Goal: Use online tool/utility: Use online tool/utility

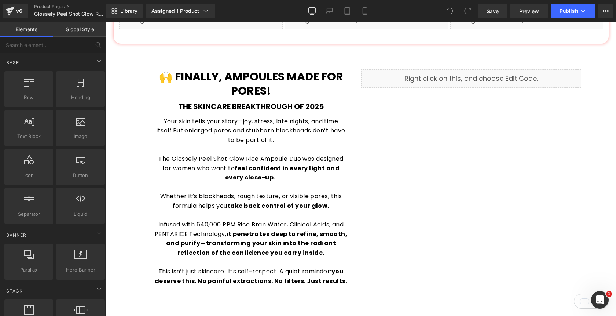
scroll to position [561, 0]
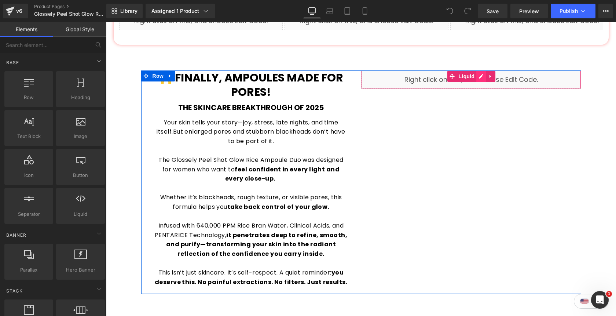
click at [483, 70] on div "Liquid" at bounding box center [471, 79] width 220 height 18
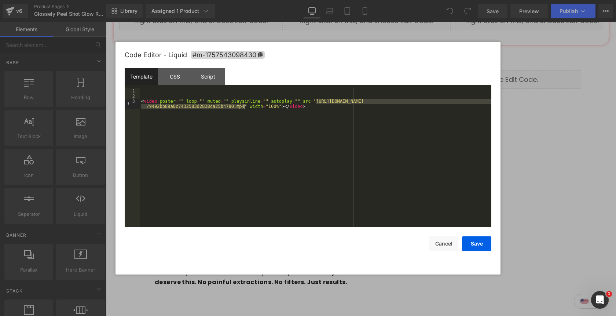
drag, startPoint x: 317, startPoint y: 102, endPoint x: 244, endPoint y: 108, distance: 73.6
click at [244, 108] on div "< video poster = "" loop = "" muted = "" playsinline = "" autoplay = "" src = "…" at bounding box center [316, 165] width 352 height 154
click at [481, 244] on button "Save" at bounding box center [476, 243] width 29 height 15
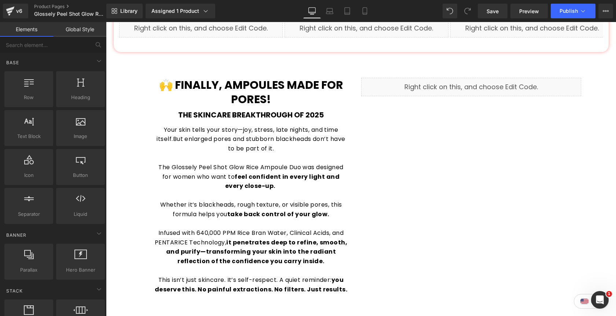
scroll to position [557, 0]
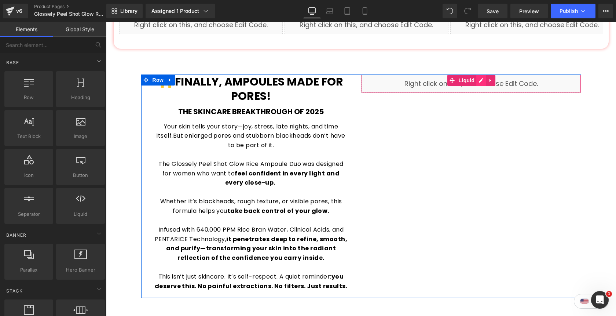
click at [482, 74] on div "Liquid" at bounding box center [471, 83] width 220 height 18
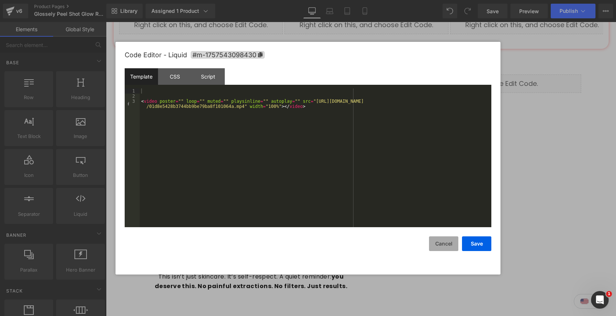
click at [442, 244] on button "Cancel" at bounding box center [443, 243] width 29 height 15
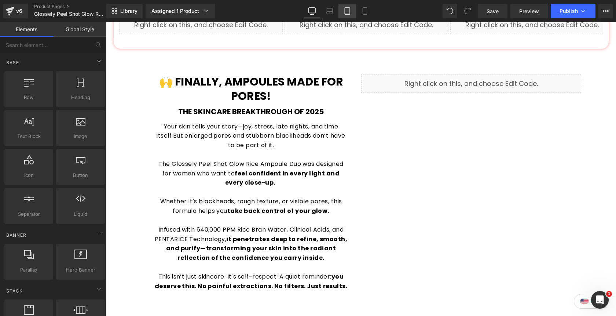
click at [352, 12] on link "Tablet" at bounding box center [348, 11] width 18 height 15
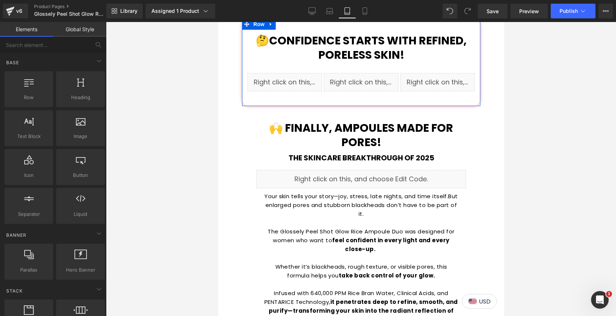
scroll to position [609, 0]
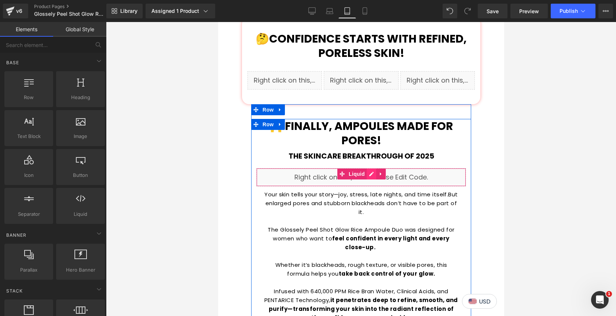
click at [371, 168] on div "Liquid" at bounding box center [361, 177] width 210 height 18
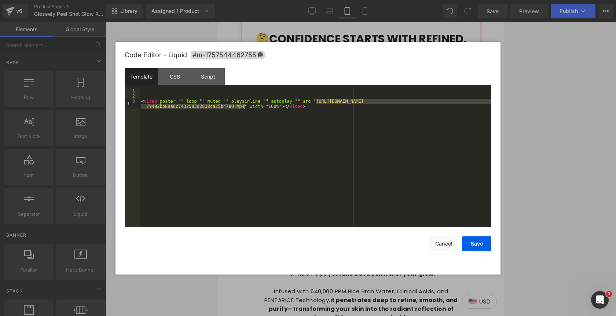
drag, startPoint x: 317, startPoint y: 102, endPoint x: 244, endPoint y: 108, distance: 72.9
click at [244, 108] on div "< video poster = "" loop = "" muted = "" playsinline = "" autoplay = "" src = "…" at bounding box center [316, 165] width 352 height 154
click at [483, 244] on button "Save" at bounding box center [476, 243] width 29 height 15
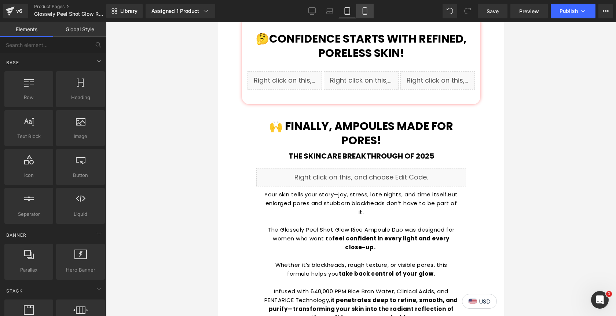
click at [365, 12] on icon at bounding box center [364, 10] width 7 height 7
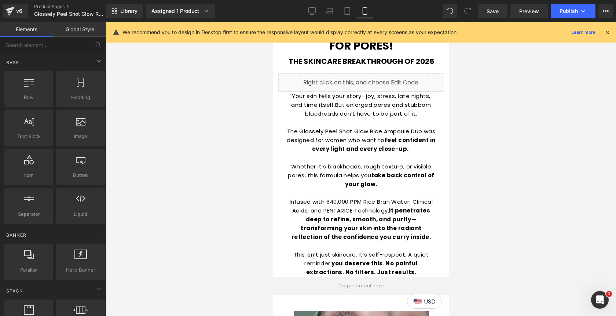
scroll to position [815, 0]
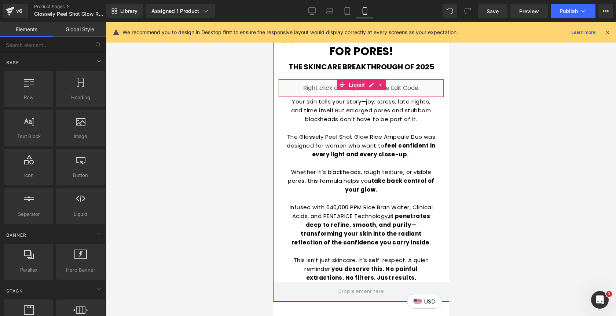
click at [371, 86] on div "Liquid" at bounding box center [361, 88] width 166 height 18
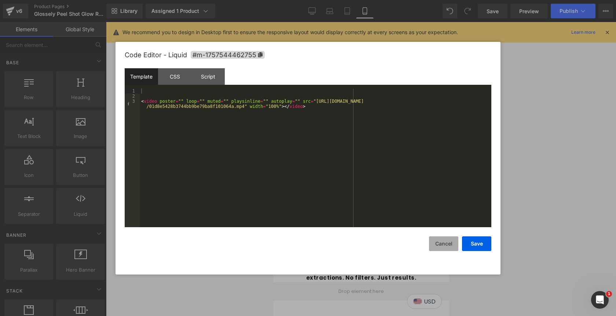
click at [445, 247] on button "Cancel" at bounding box center [443, 243] width 29 height 15
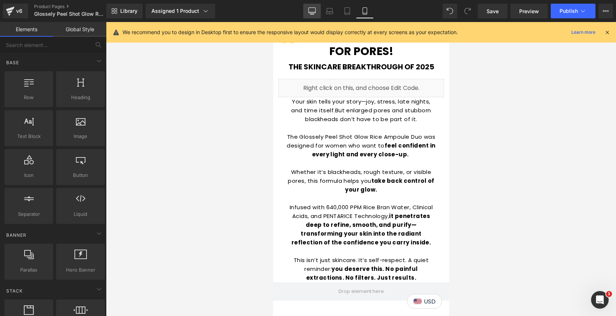
click at [314, 12] on icon at bounding box center [312, 10] width 7 height 7
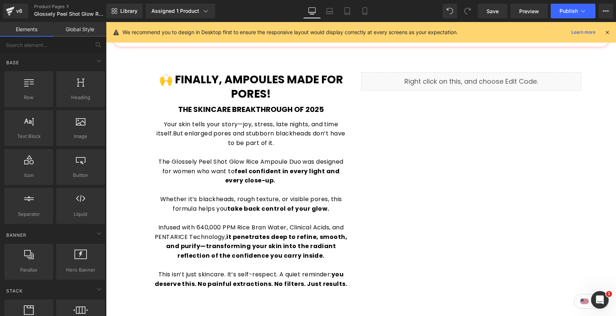
scroll to position [559, 0]
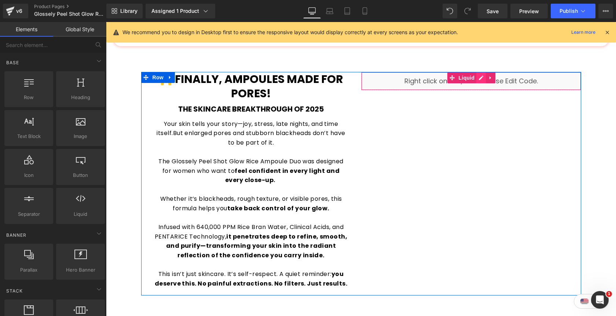
click at [481, 72] on div "Liquid" at bounding box center [471, 81] width 220 height 18
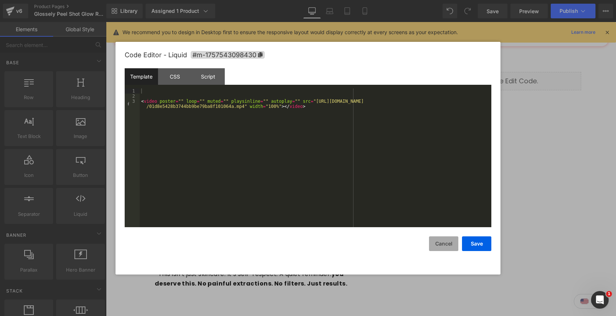
click at [445, 242] on button "Cancel" at bounding box center [443, 243] width 29 height 15
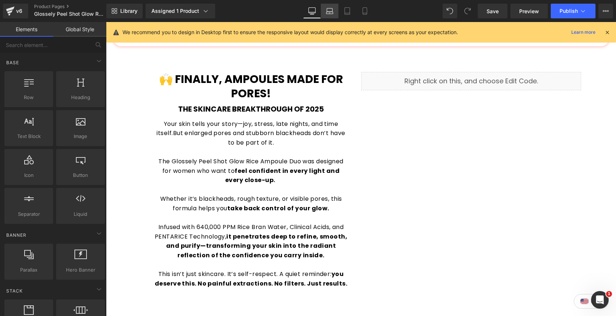
click at [330, 13] on icon at bounding box center [330, 13] width 1 height 0
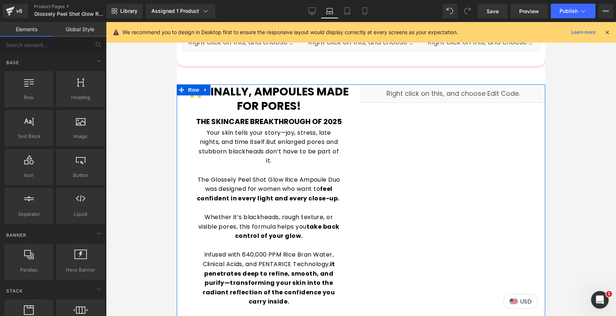
scroll to position [561, 0]
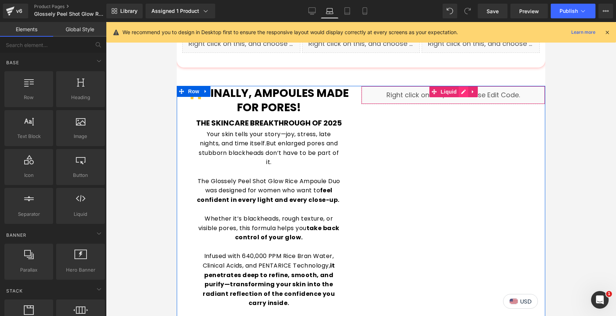
click at [464, 93] on div "Liquid" at bounding box center [453, 95] width 185 height 18
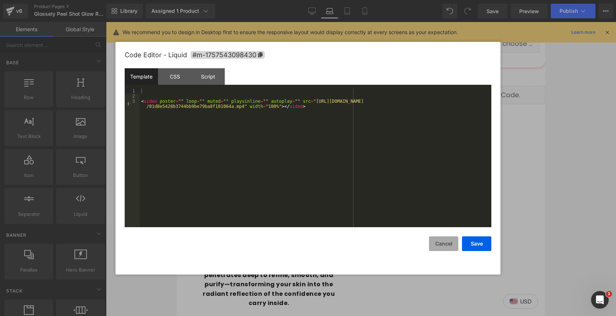
click at [449, 247] on button "Cancel" at bounding box center [443, 243] width 29 height 15
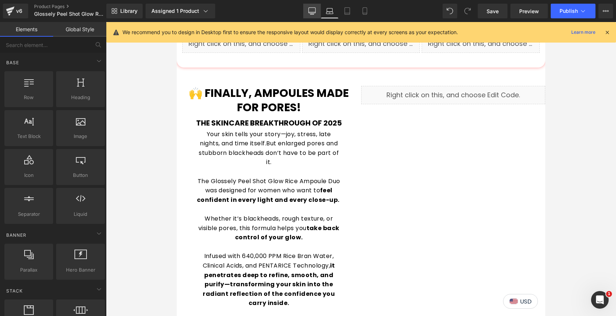
click at [309, 14] on icon at bounding box center [312, 10] width 7 height 7
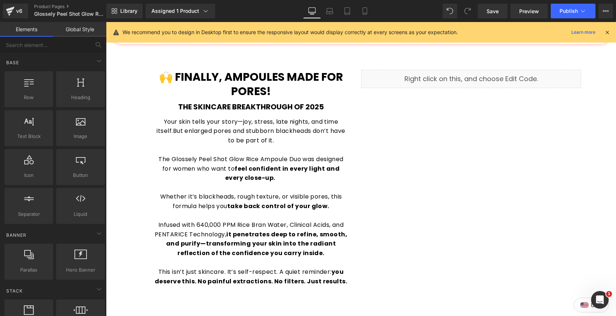
scroll to position [573, 0]
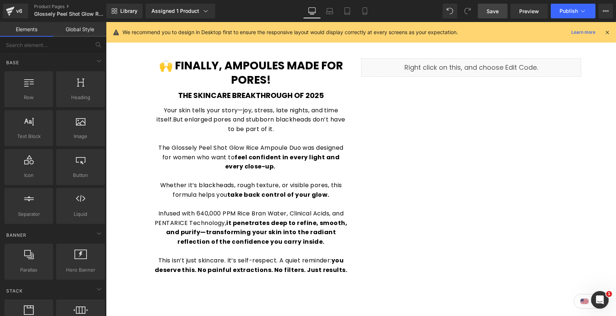
click at [492, 12] on span "Save" at bounding box center [493, 11] width 12 height 8
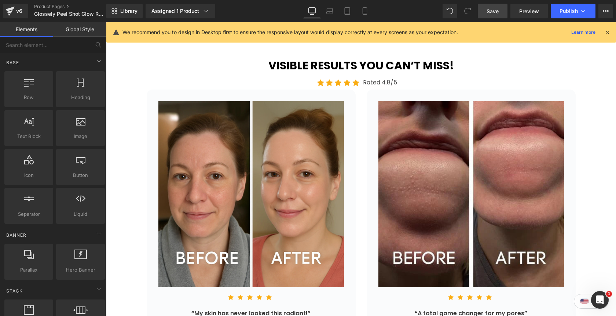
scroll to position [1376, 0]
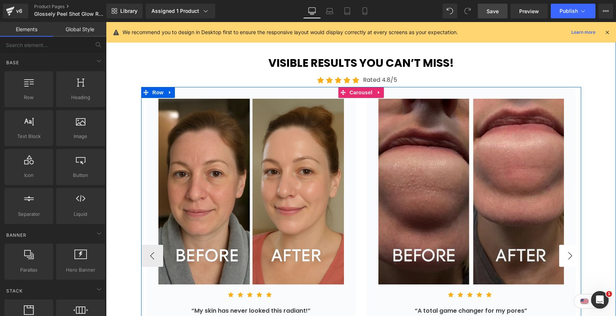
click at [572, 247] on button "›" at bounding box center [571, 256] width 22 height 22
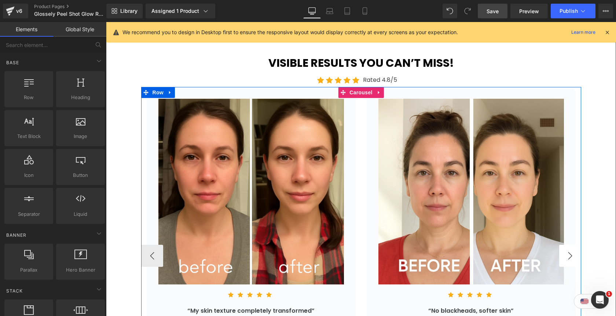
click at [572, 247] on button "›" at bounding box center [571, 256] width 22 height 22
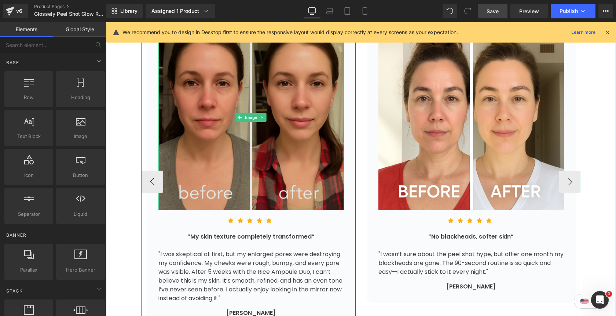
scroll to position [1460, 0]
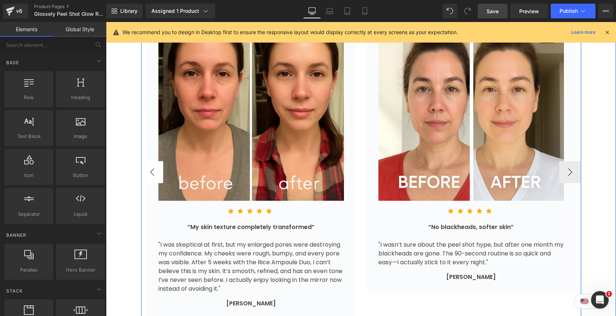
click at [158, 161] on button "‹" at bounding box center [152, 172] width 22 height 22
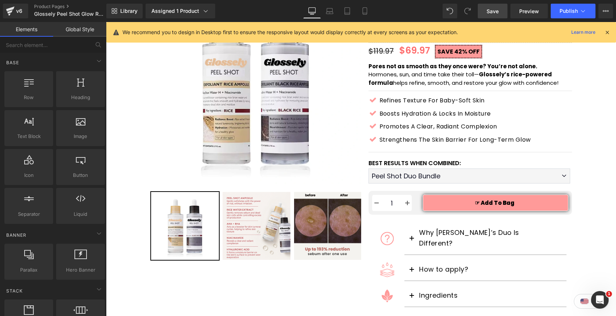
scroll to position [97, 0]
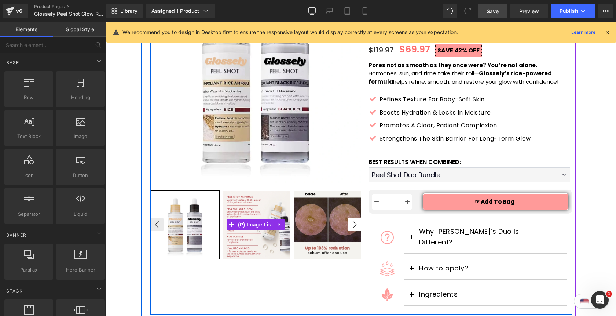
click at [355, 227] on button "›" at bounding box center [354, 224] width 13 height 13
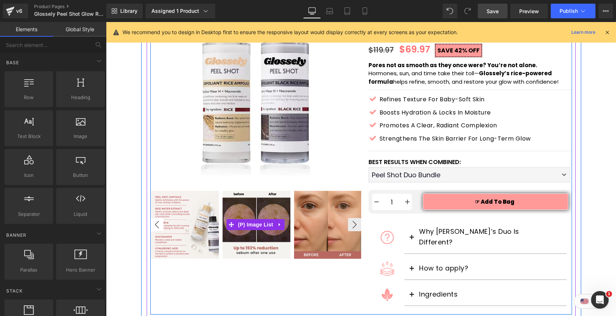
click at [159, 225] on button "‹" at bounding box center [156, 224] width 13 height 13
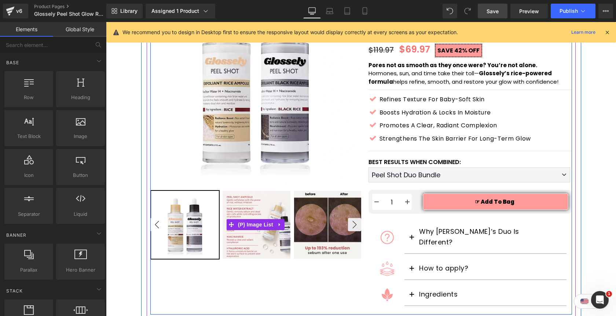
click at [159, 225] on button "‹" at bounding box center [156, 224] width 13 height 13
